Goal: Task Accomplishment & Management: Use online tool/utility

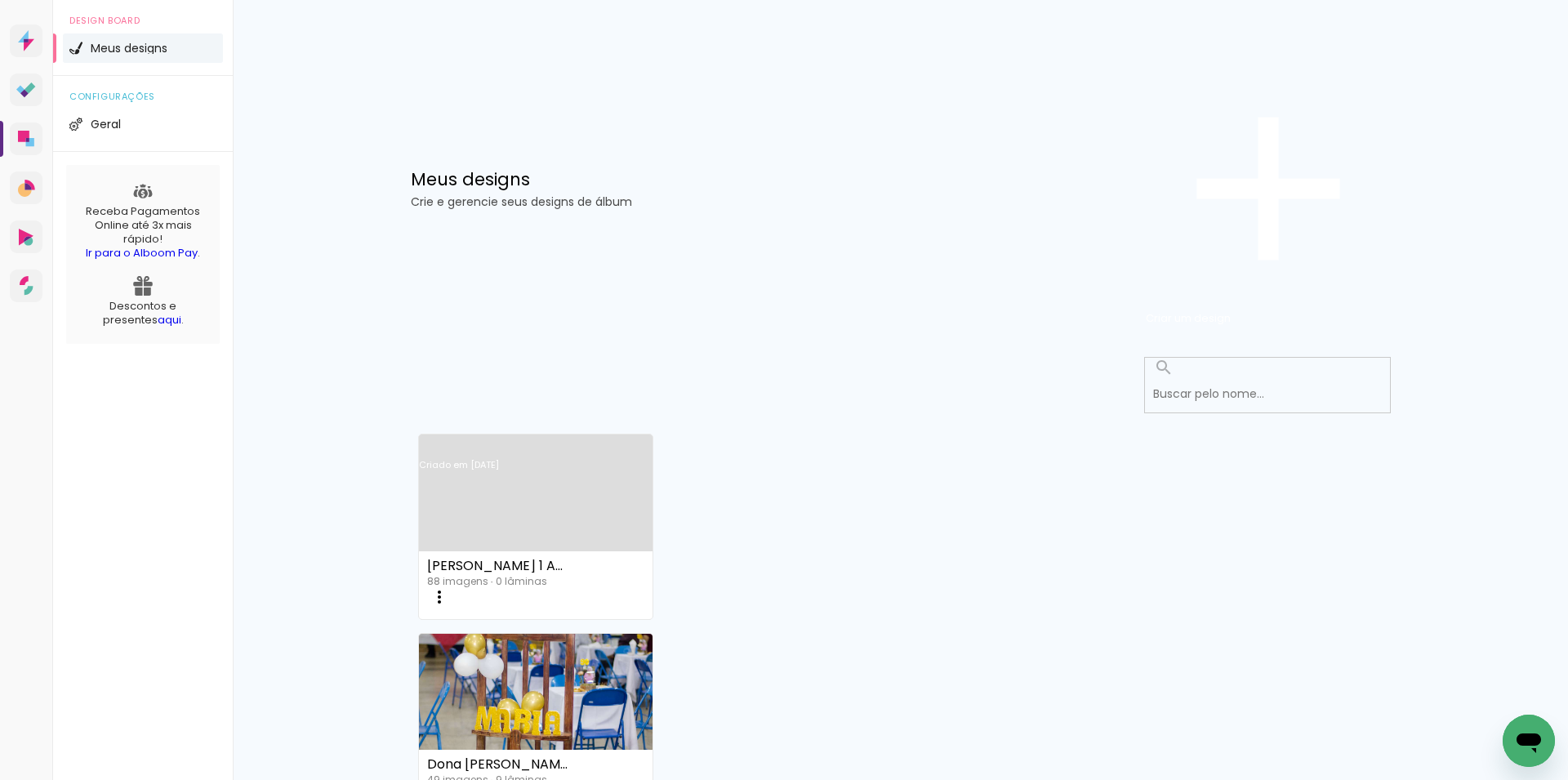
click at [542, 440] on link "Criado em [DATE]" at bounding box center [536, 486] width 235 height 92
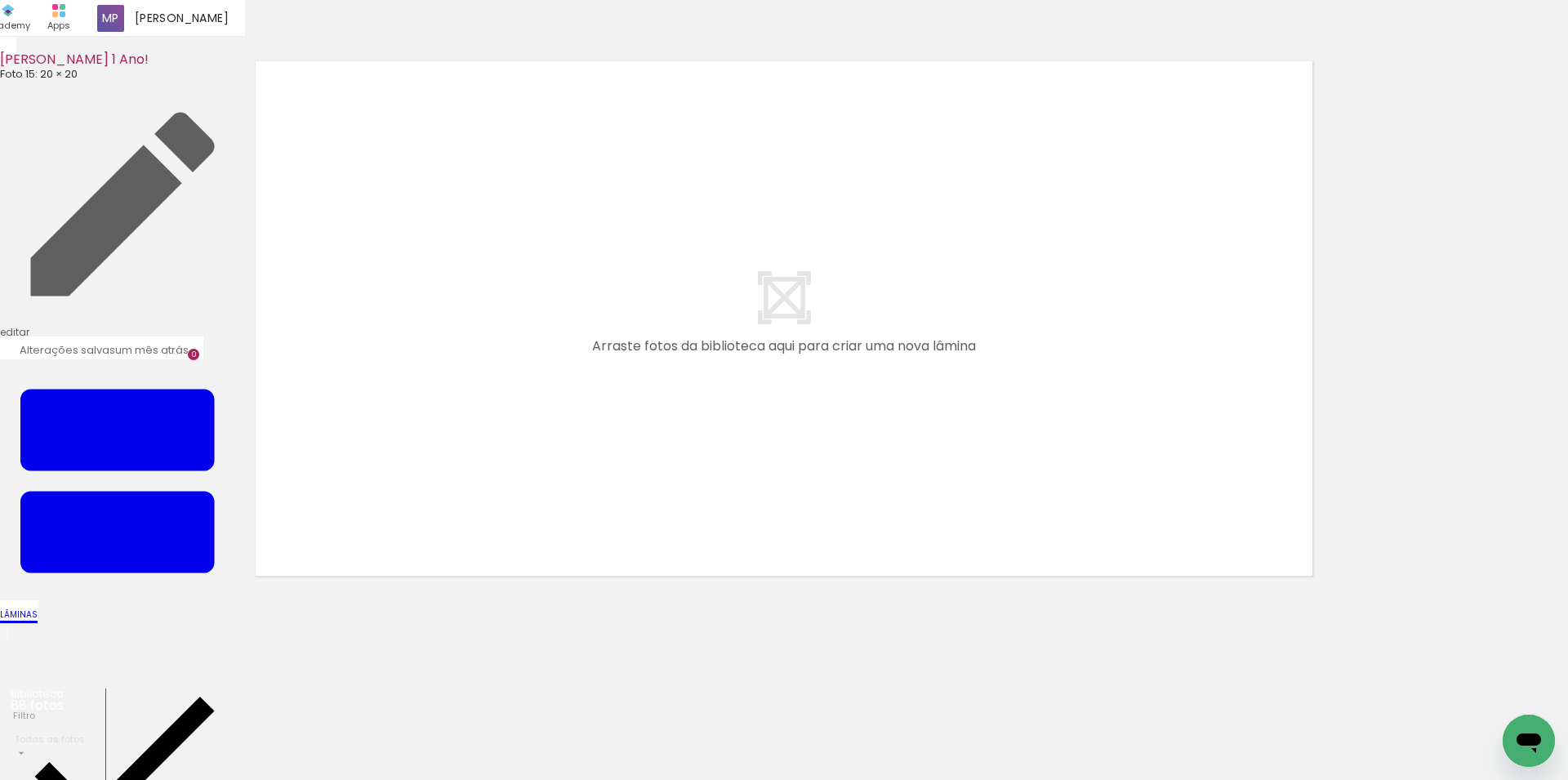
scroll to position [0, 6621]
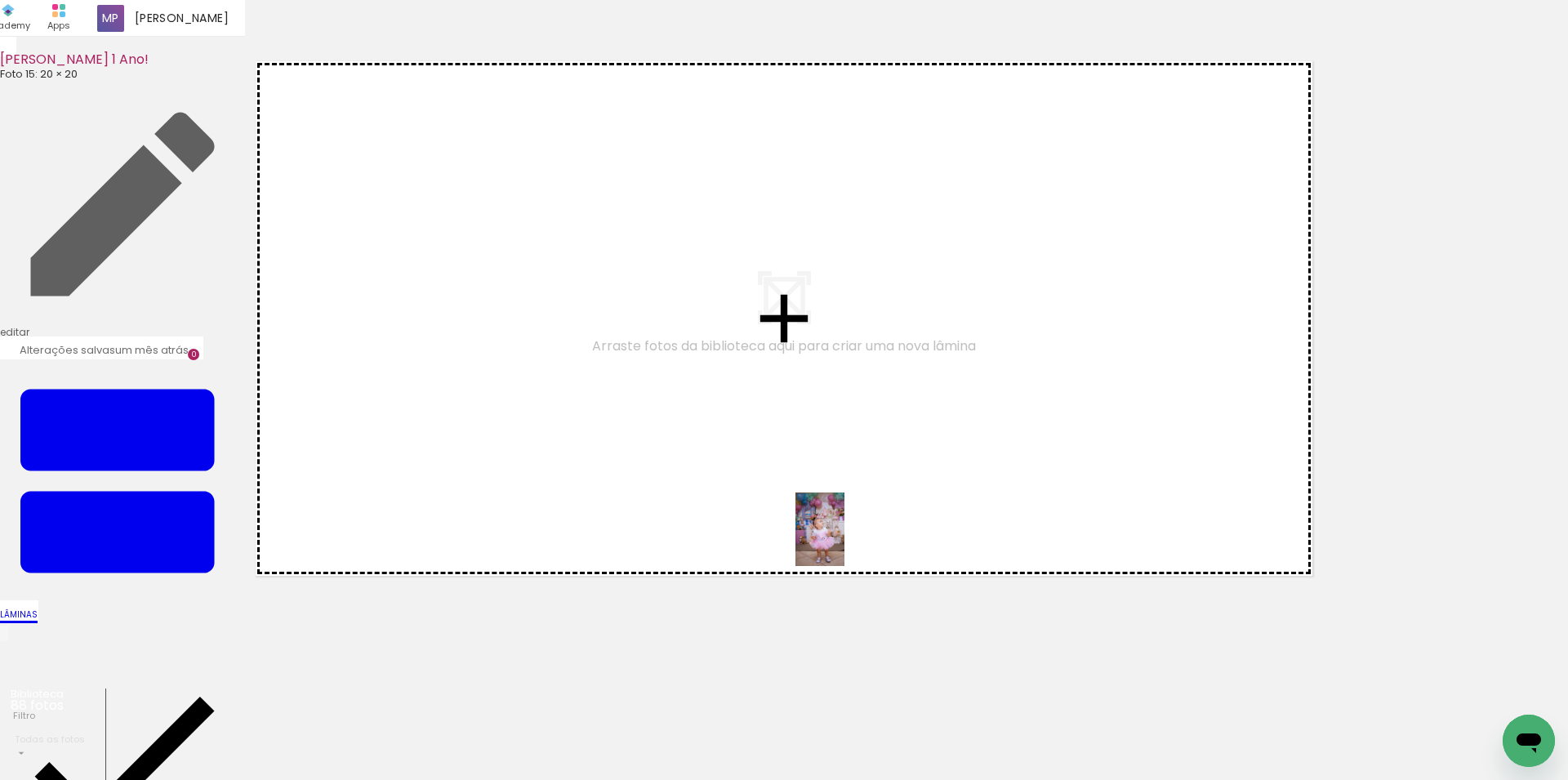
drag, startPoint x: 1134, startPoint y: 751, endPoint x: 844, endPoint y: 542, distance: 357.5
click at [844, 541] on quentale-workspace at bounding box center [784, 390] width 1568 height 780
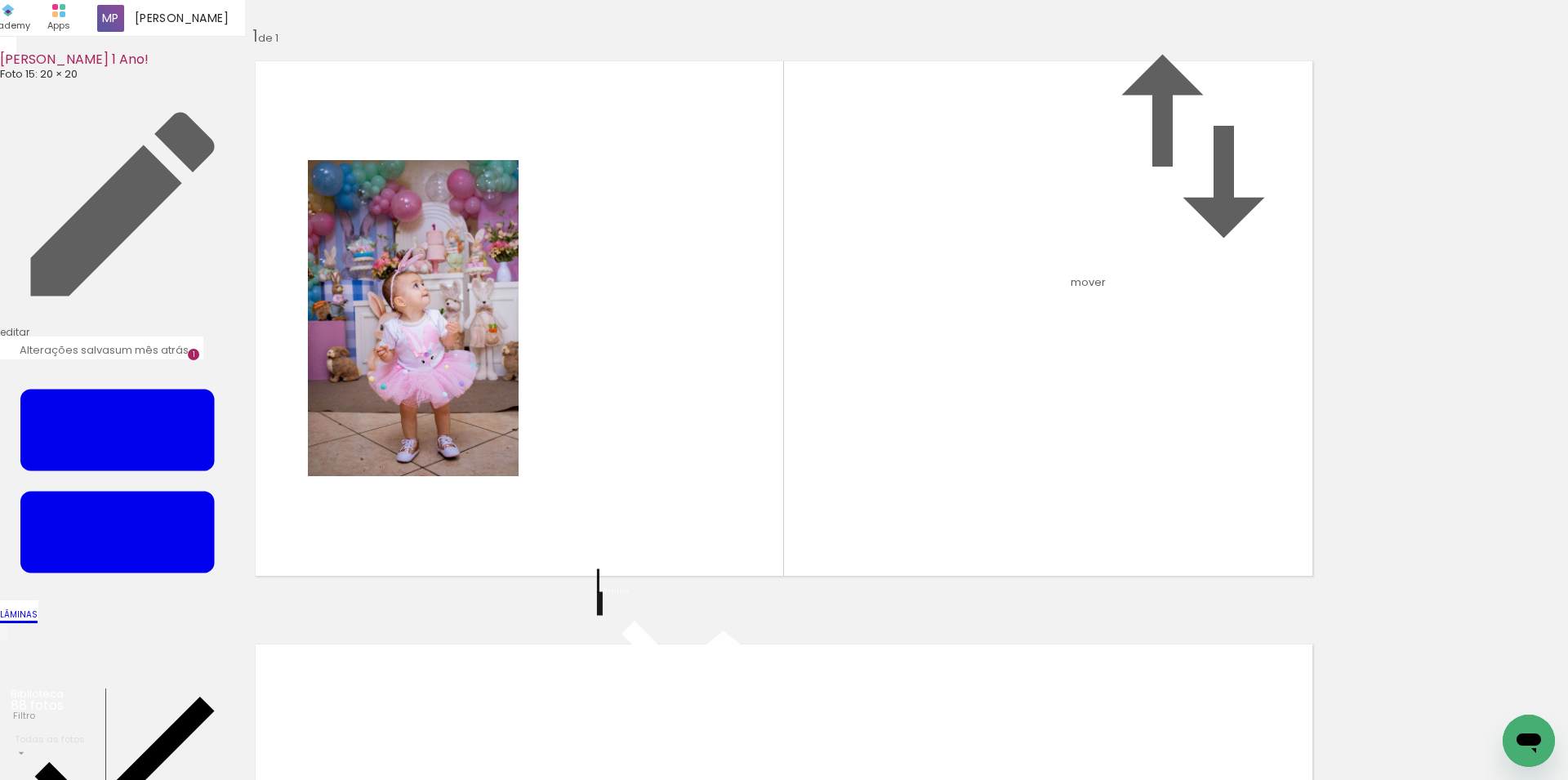
scroll to position [21, 0]
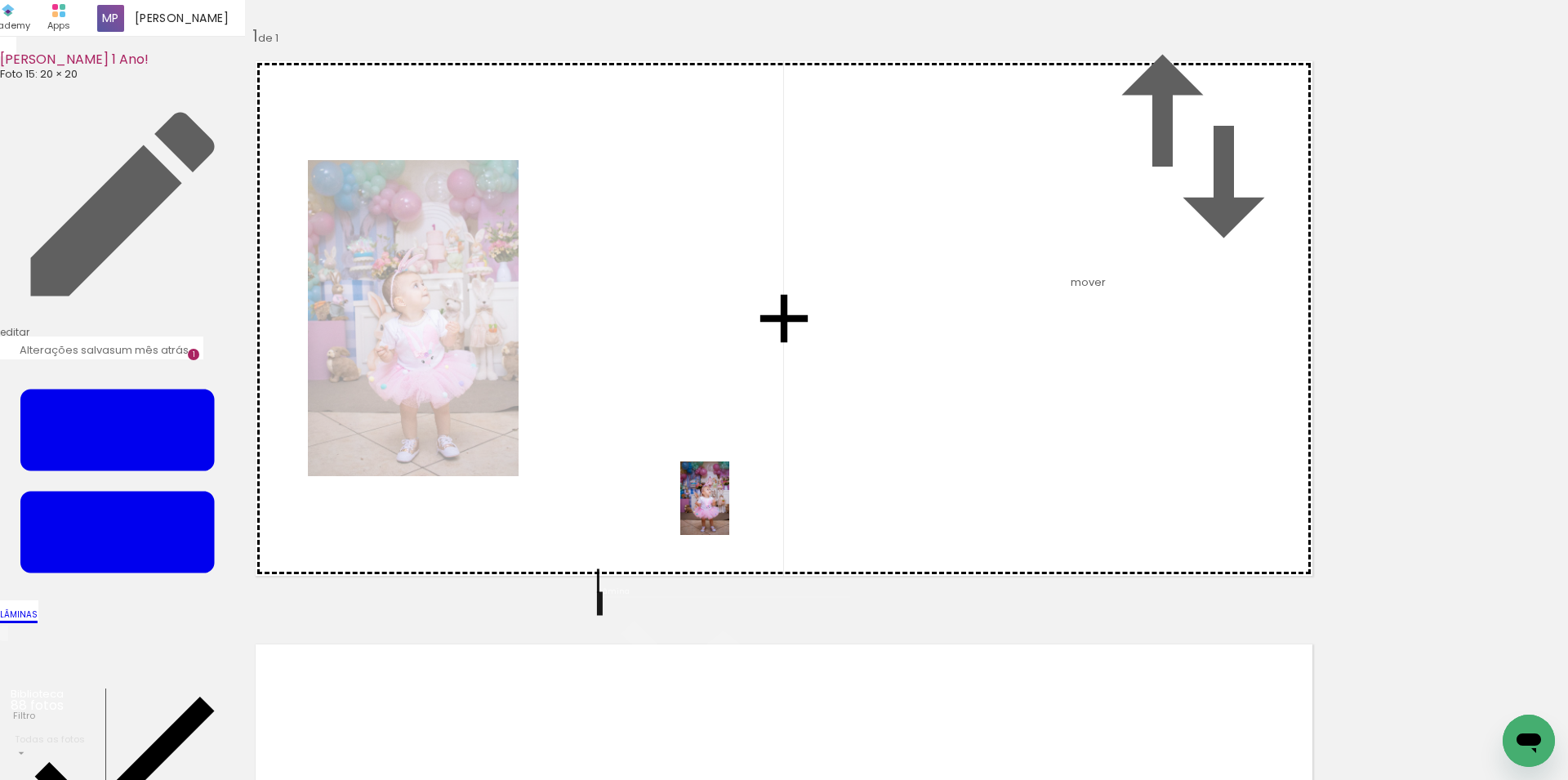
drag, startPoint x: 1049, startPoint y: 745, endPoint x: 729, endPoint y: 510, distance: 397.0
click at [729, 510] on quentale-workspace at bounding box center [784, 390] width 1568 height 780
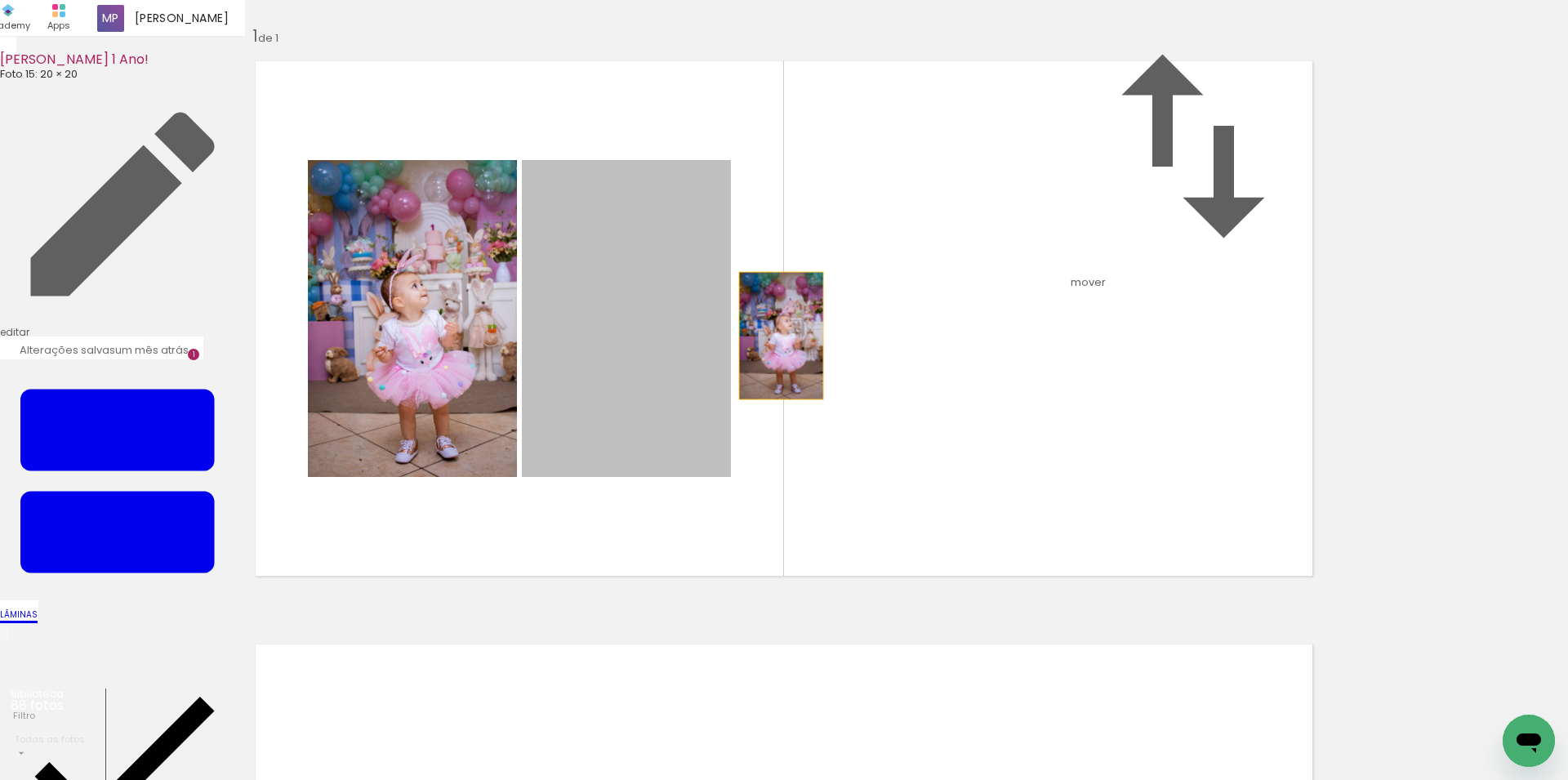
drag, startPoint x: 637, startPoint y: 338, endPoint x: 773, endPoint y: 402, distance: 150.3
click at [773, 402] on quentale-layouter at bounding box center [784, 318] width 1085 height 542
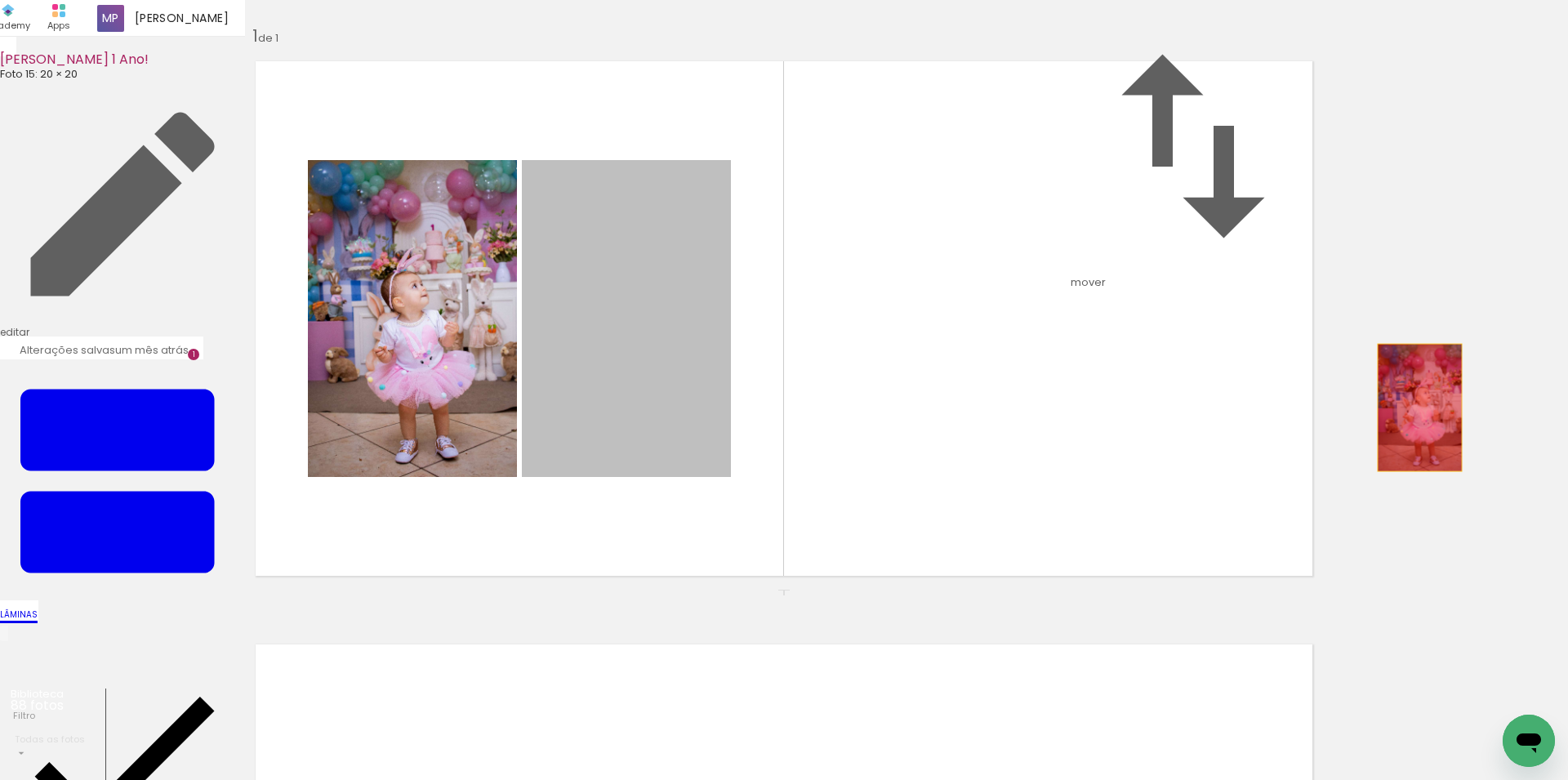
drag, startPoint x: 635, startPoint y: 447, endPoint x: 1413, endPoint y: 470, distance: 778.3
click at [1413, 470] on div "Inserir lâmina 1 de 1" at bounding box center [784, 589] width 1568 height 1167
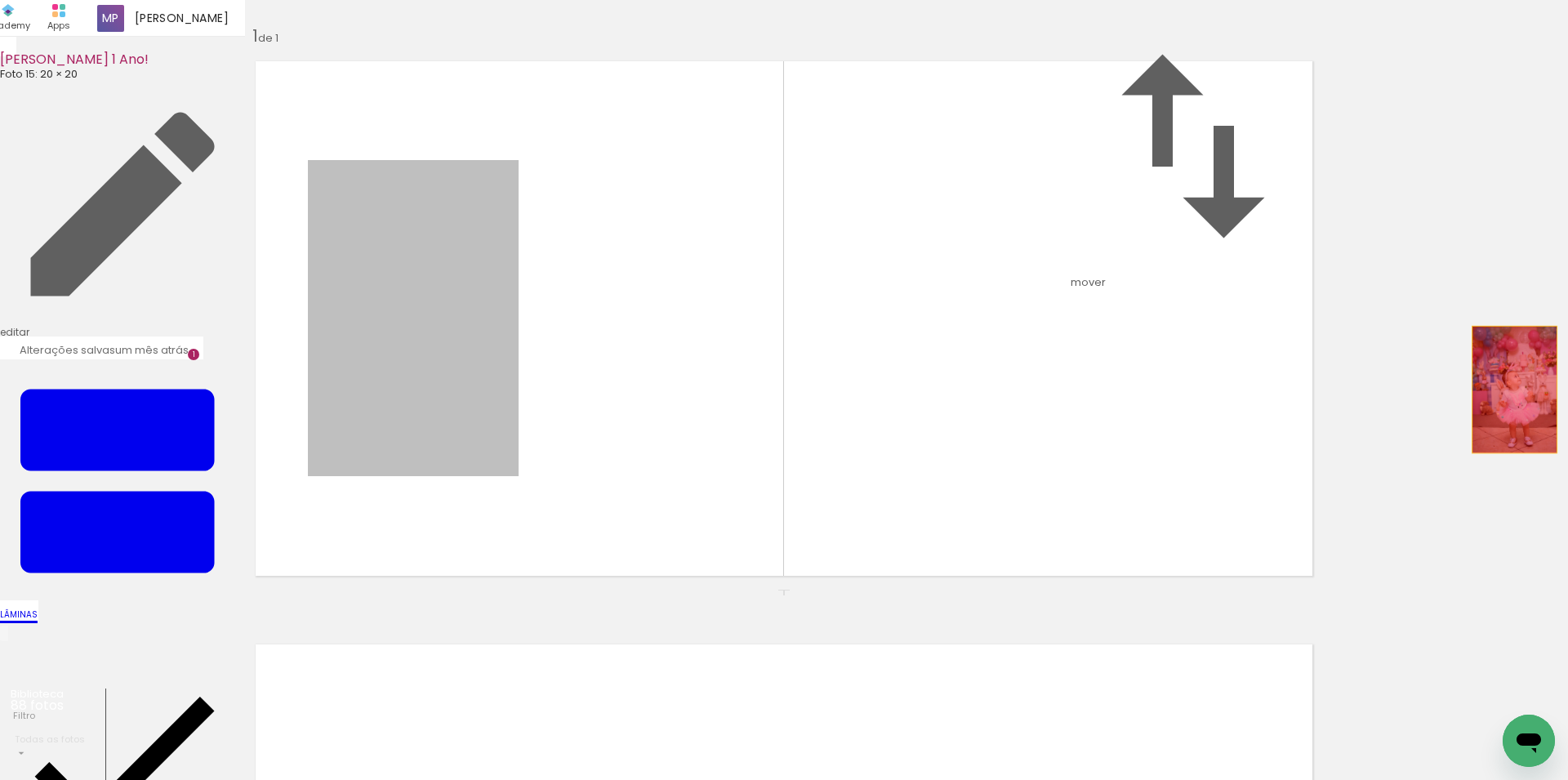
drag, startPoint x: 444, startPoint y: 466, endPoint x: 1509, endPoint y: 453, distance: 1065.1
click at [1509, 453] on div "Inserir lâmina 1 de 1" at bounding box center [784, 589] width 1568 height 1167
